Goal: Task Accomplishment & Management: Complete application form

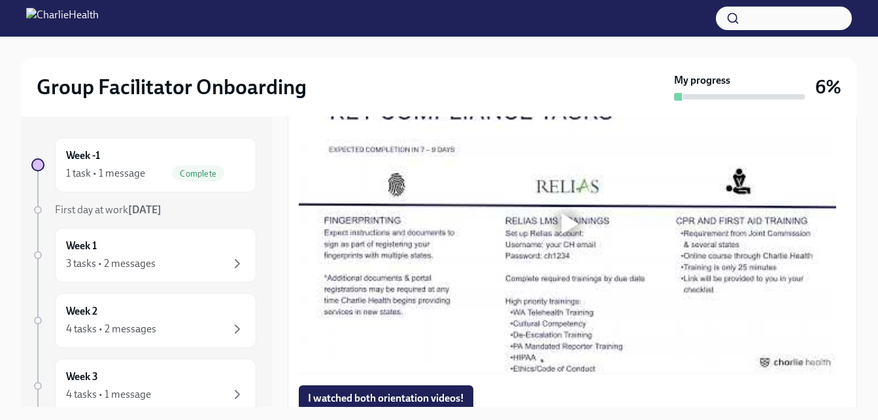
scroll to position [1033, 0]
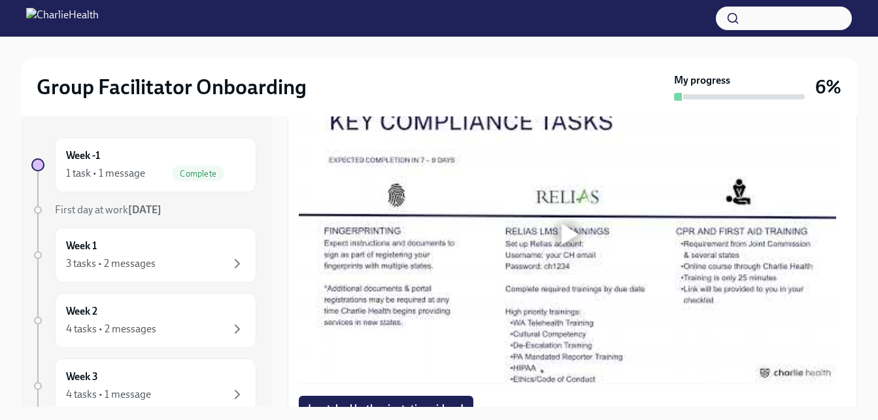
click at [570, 230] on div at bounding box center [570, 234] width 17 height 21
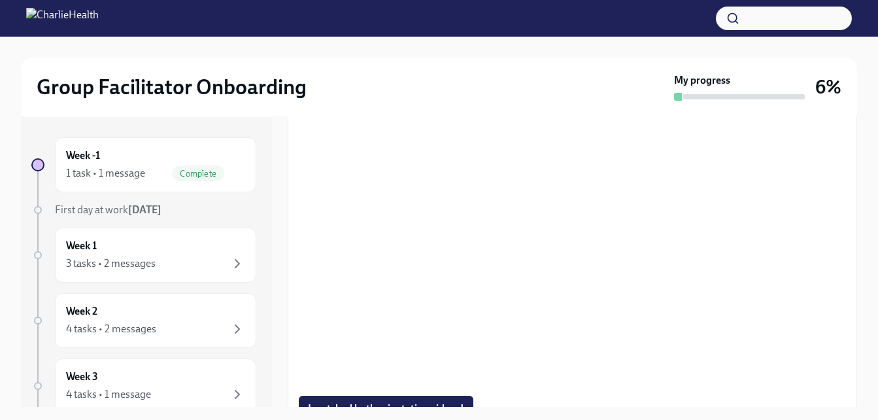
click at [861, 272] on div "Group Facilitator Onboarding My progress 6% Week -1 1 task • 1 message Complete…" at bounding box center [439, 240] width 878 height 407
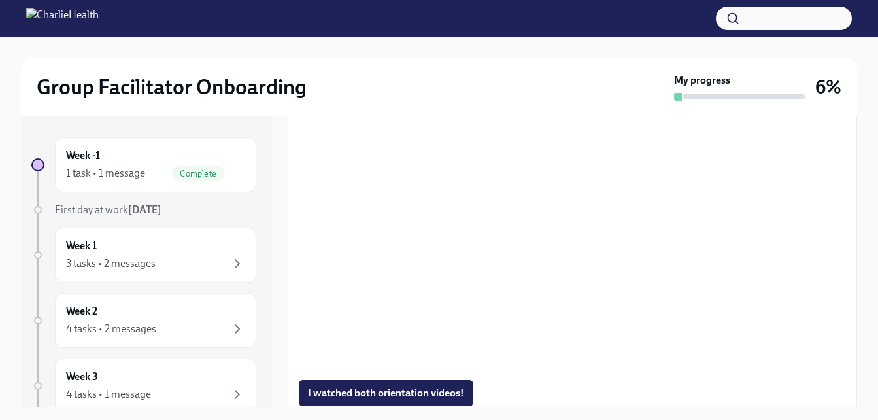
scroll to position [1059, 0]
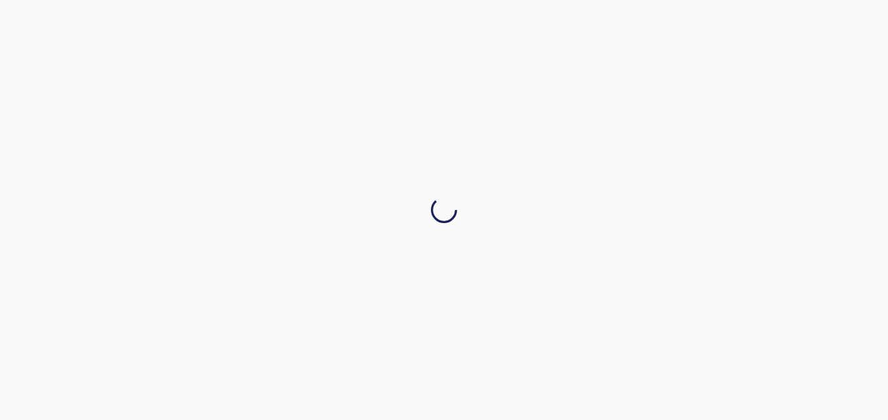
click at [851, 283] on div at bounding box center [444, 210] width 888 height 420
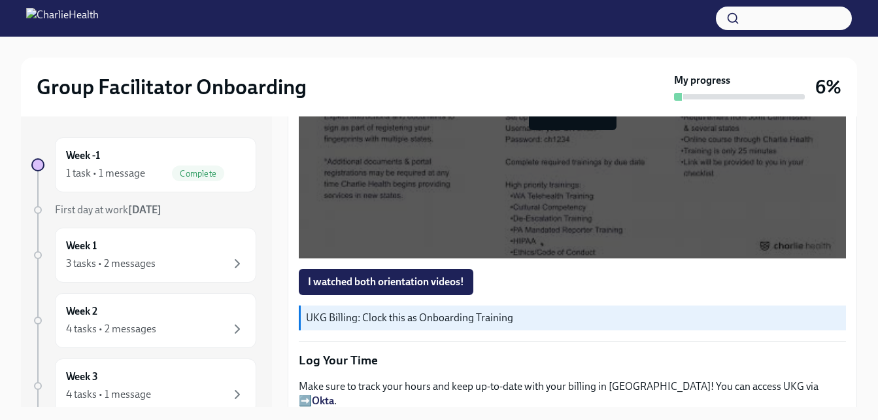
scroll to position [1192, 0]
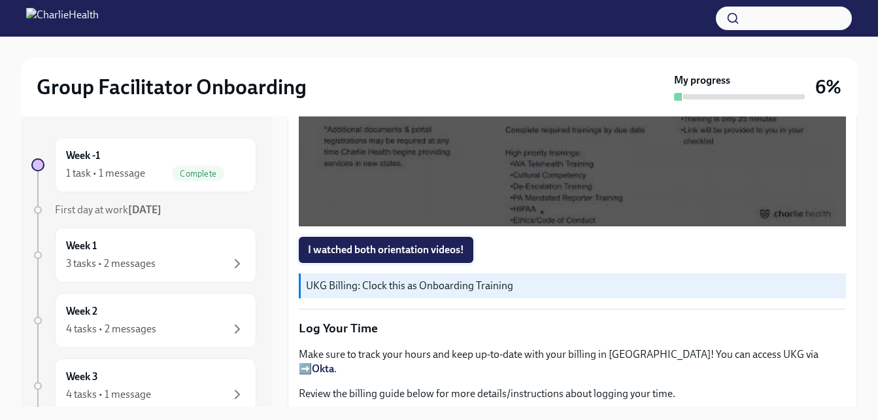
click at [452, 251] on button "I watched both orientation videos!" at bounding box center [386, 250] width 175 height 26
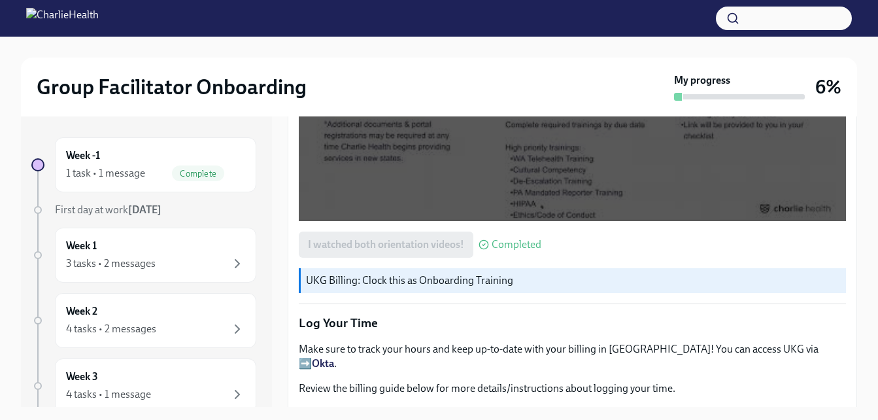
scroll to position [1202, 0]
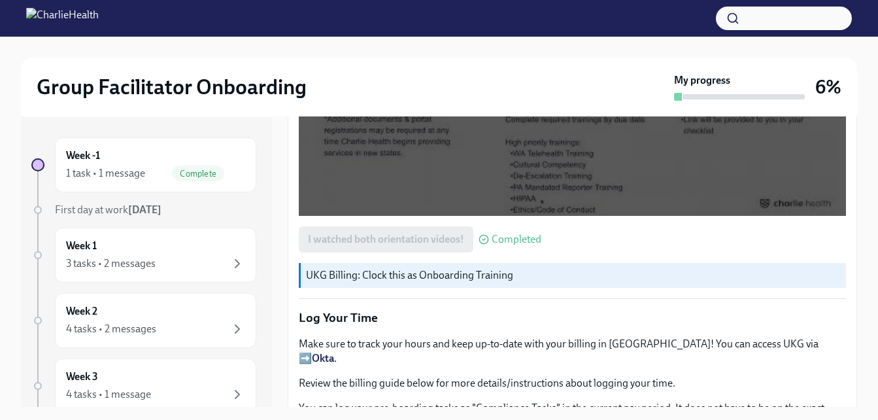
click at [490, 268] on p "UKG Billing: Clock this as Onboarding Training" at bounding box center [573, 275] width 535 height 14
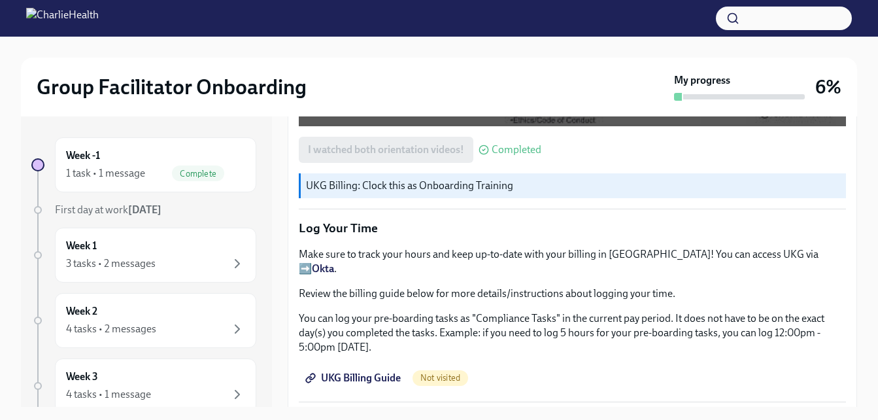
scroll to position [1308, 0]
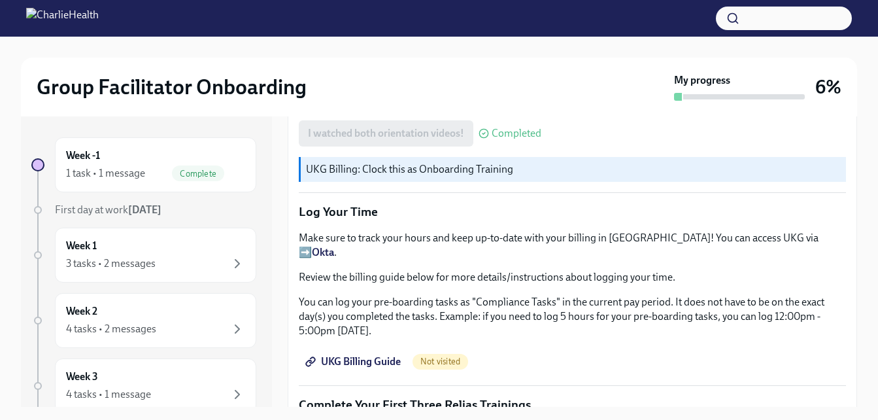
click at [334, 246] on strong "Okta" at bounding box center [323, 252] width 22 height 12
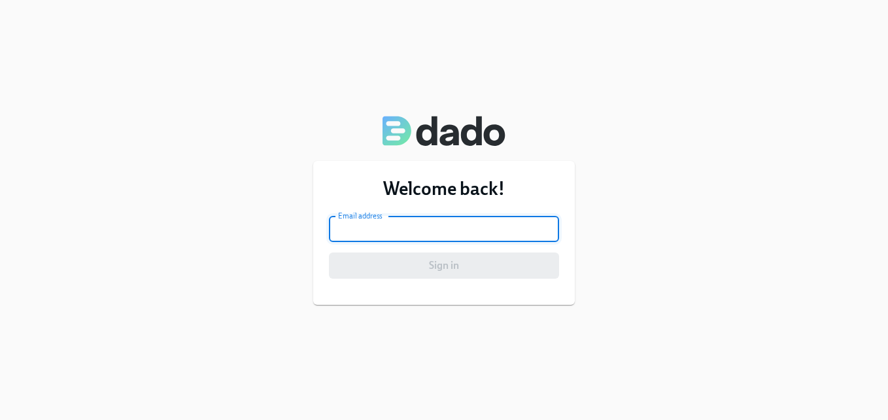
click at [458, 232] on input "email" at bounding box center [444, 229] width 230 height 26
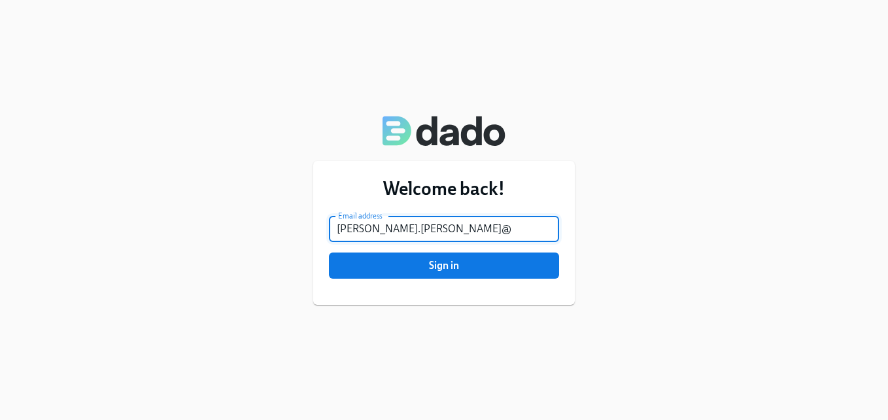
click at [446, 226] on input "tanya.looby@" at bounding box center [444, 229] width 230 height 26
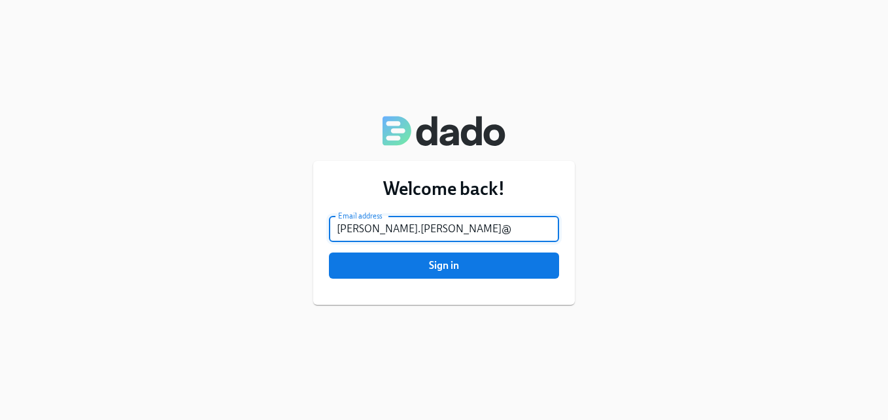
paste input "charliehealth.com"
type input "tanya.looby@charliehealth.com"
click at [440, 267] on span "Sign in" at bounding box center [444, 265] width 212 height 13
click at [438, 257] on button "Sign in" at bounding box center [444, 265] width 230 height 26
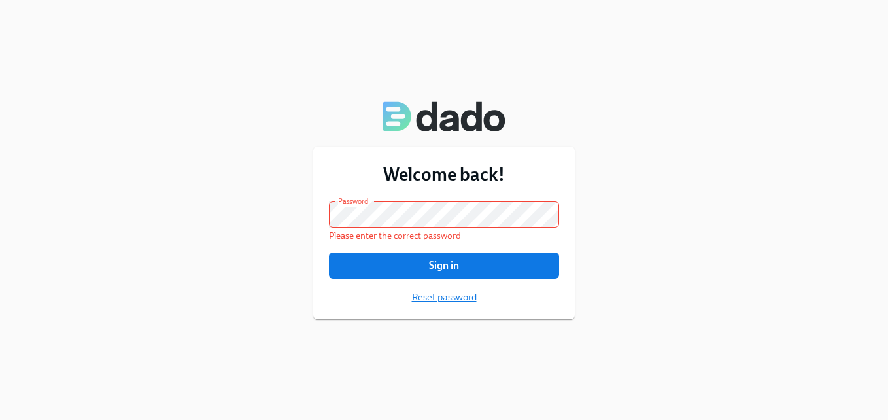
click at [432, 300] on span "Reset password" at bounding box center [444, 296] width 65 height 13
